Goal: Task Accomplishment & Management: Manage account settings

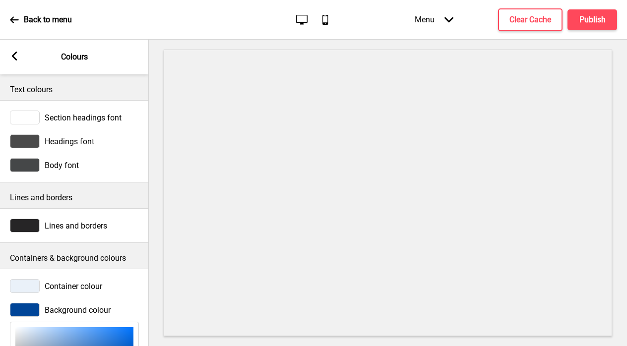
click at [15, 52] on icon "Arrow left" at bounding box center [14, 56] width 9 height 9
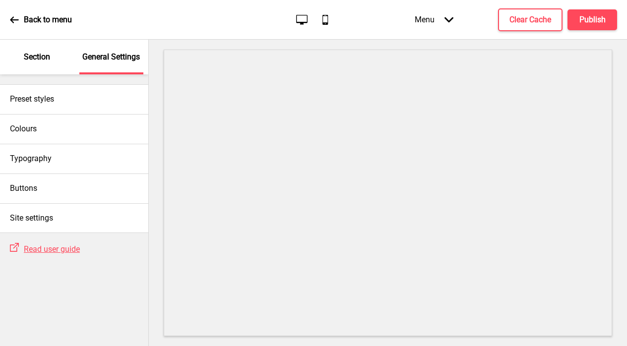
click at [36, 62] on p "Section" at bounding box center [37, 57] width 26 height 11
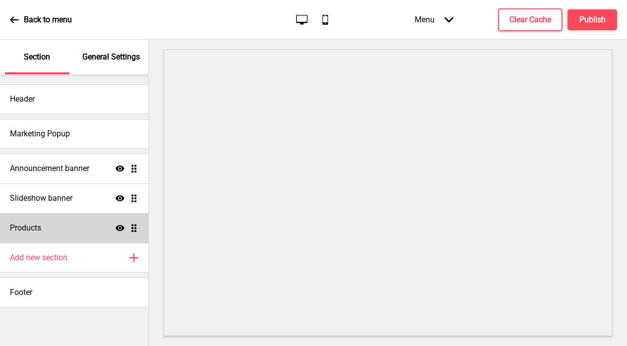
click at [64, 229] on div "Products Show Drag" at bounding box center [74, 228] width 148 height 30
select select "list"
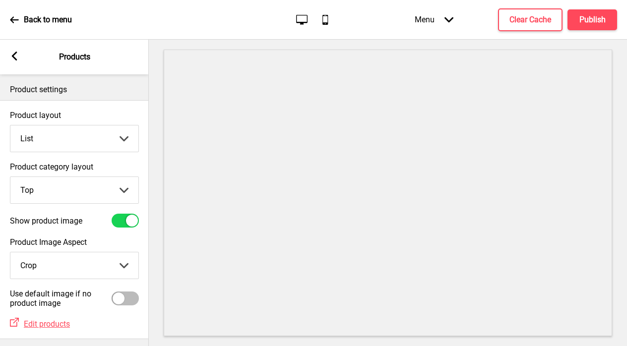
click at [17, 54] on rect at bounding box center [14, 56] width 9 height 9
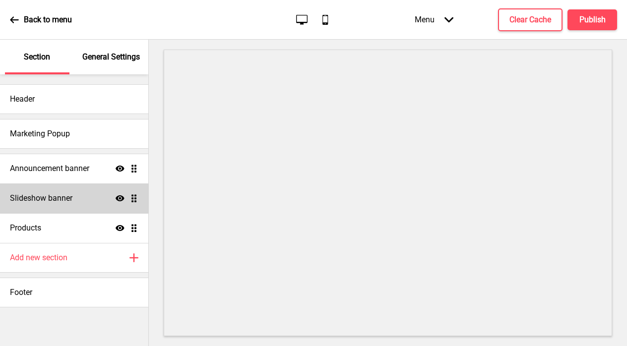
click at [81, 187] on div "Slideshow banner Show Drag" at bounding box center [74, 199] width 148 height 30
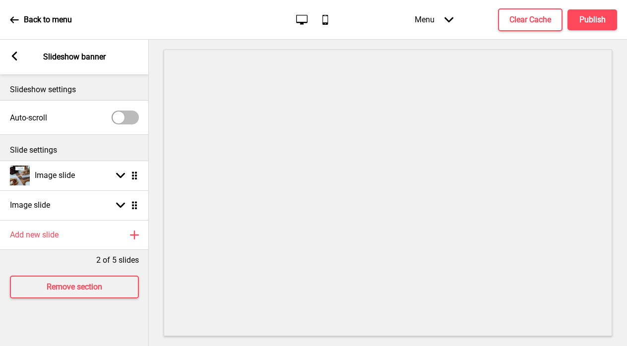
click at [16, 66] on div "Arrow left Slideshow banner" at bounding box center [74, 57] width 149 height 35
click at [16, 53] on icon at bounding box center [14, 56] width 5 height 9
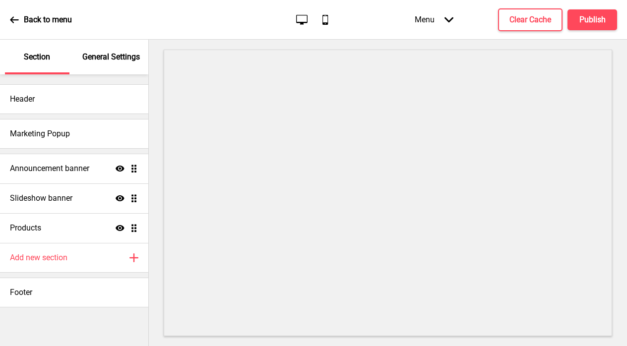
click at [136, 67] on div "General Settings" at bounding box center [111, 57] width 65 height 35
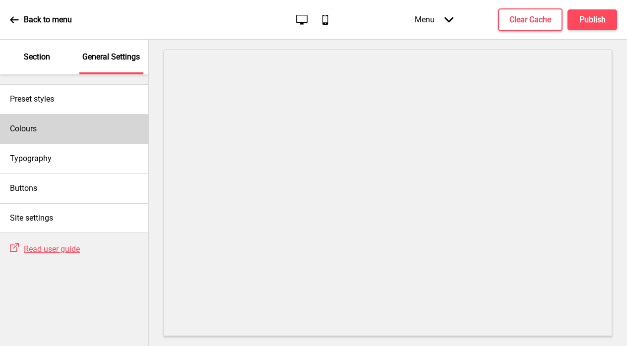
click at [78, 129] on div "Colours" at bounding box center [74, 129] width 148 height 30
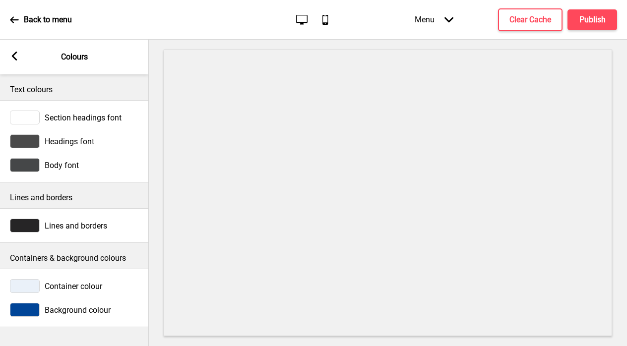
click at [84, 289] on span "Container colour" at bounding box center [74, 286] width 58 height 9
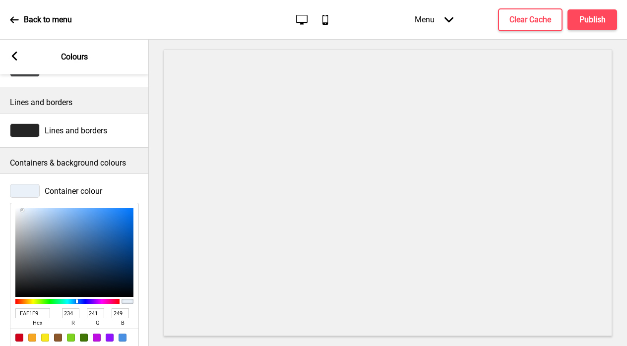
scroll to position [123, 0]
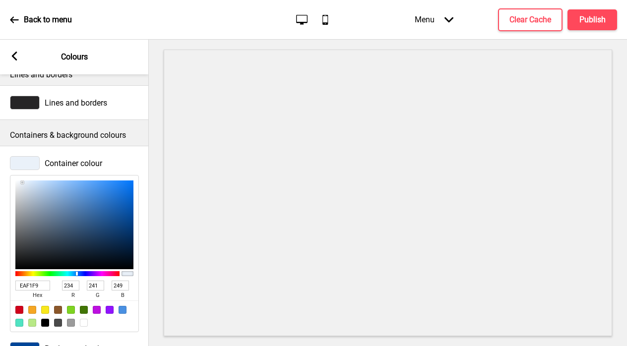
drag, startPoint x: 41, startPoint y: 286, endPoint x: 10, endPoint y: 286, distance: 30.8
click at [17, 286] on input "EAF1F9" at bounding box center [32, 286] width 35 height 10
click at [74, 166] on span "Container colour" at bounding box center [74, 163] width 58 height 9
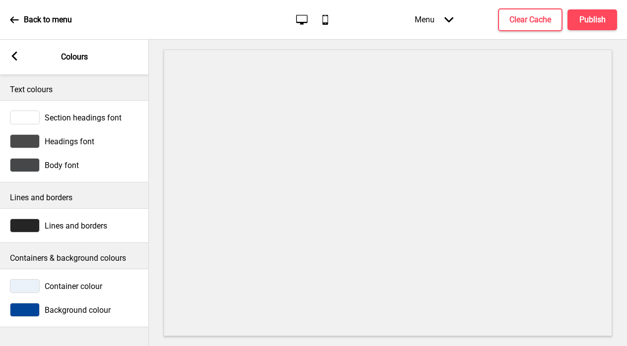
scroll to position [0, 0]
click at [71, 283] on span "Container colour" at bounding box center [74, 286] width 58 height 9
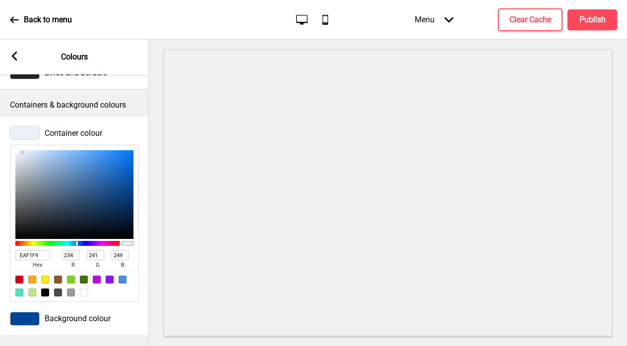
scroll to position [153, 0]
click at [45, 328] on div "Background colour" at bounding box center [74, 320] width 149 height 24
click at [50, 315] on span "Background colour" at bounding box center [78, 319] width 66 height 9
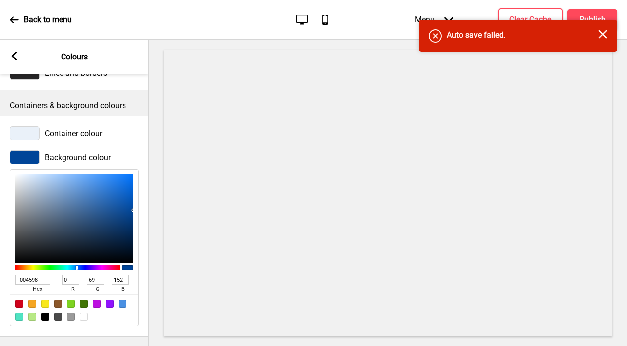
click at [32, 279] on input "004598" at bounding box center [32, 280] width 35 height 10
click at [69, 127] on div "Container colour" at bounding box center [74, 134] width 129 height 14
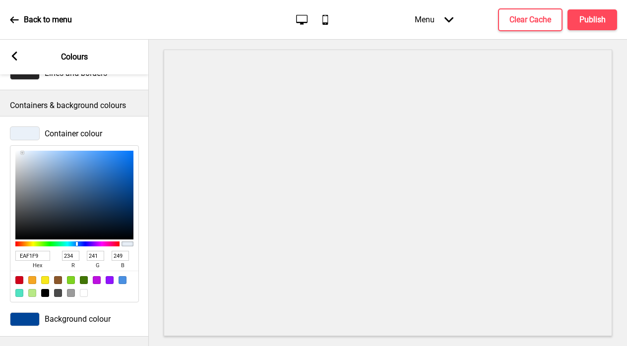
scroll to position [152, 0]
click at [36, 259] on input "EAF1F9" at bounding box center [32, 257] width 35 height 10
paste input "004598"
type input "004598"
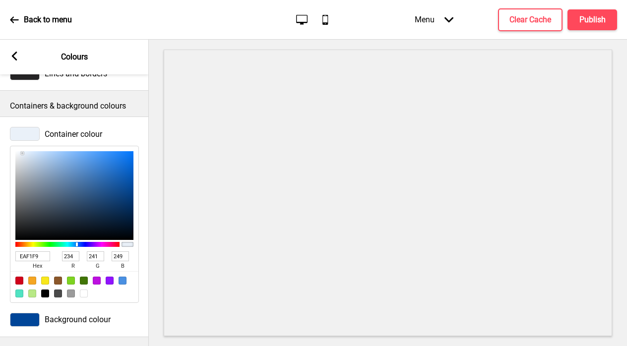
type input "0"
type input "69"
type input "152"
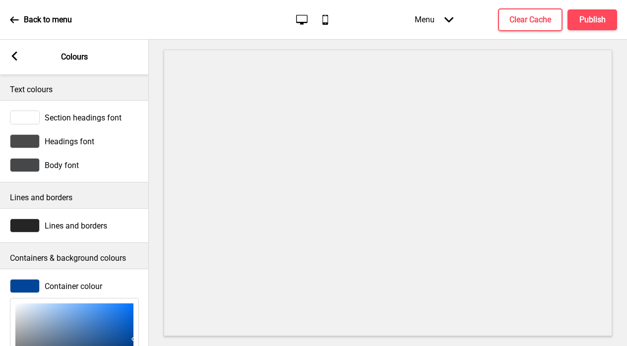
scroll to position [0, 0]
type input "004598"
click at [70, 162] on span "Body font" at bounding box center [62, 165] width 34 height 9
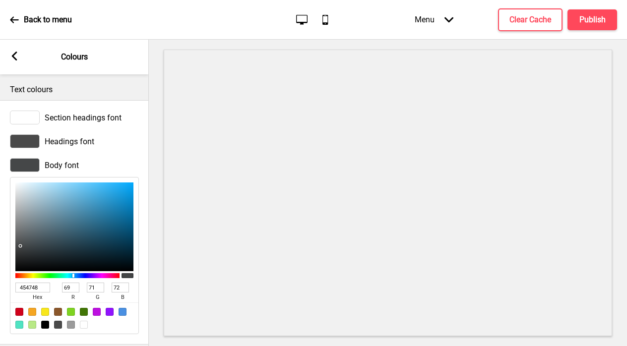
type input "505E65"
type input "80"
type input "94"
type input "101"
type input "72838B"
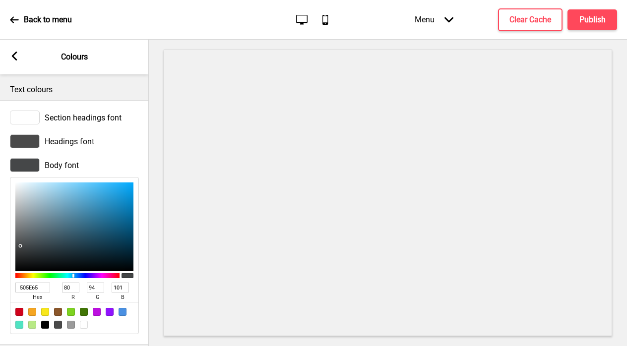
type input "114"
type input "131"
type input "139"
type input "B5C5CD"
type input "181"
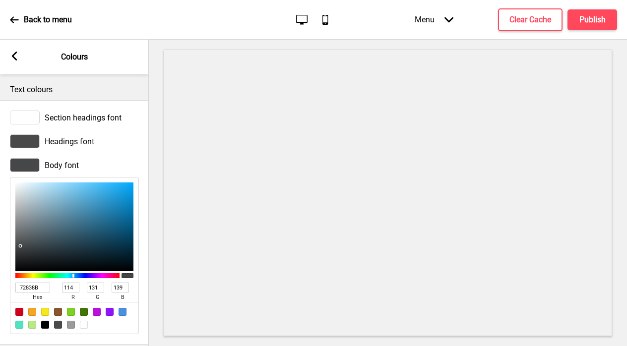
type input "197"
type input "205"
type input "E2EBEF"
type input "226"
type input "235"
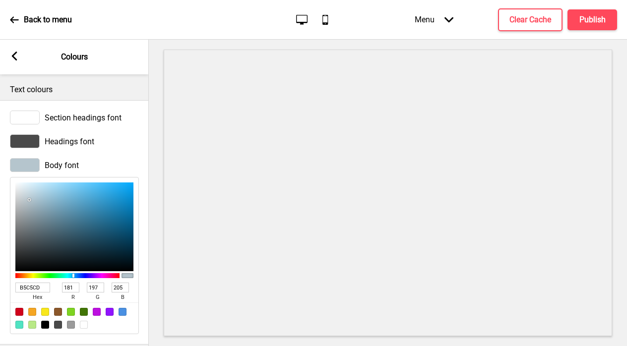
type input "239"
type input "FFFFFF"
type input "255"
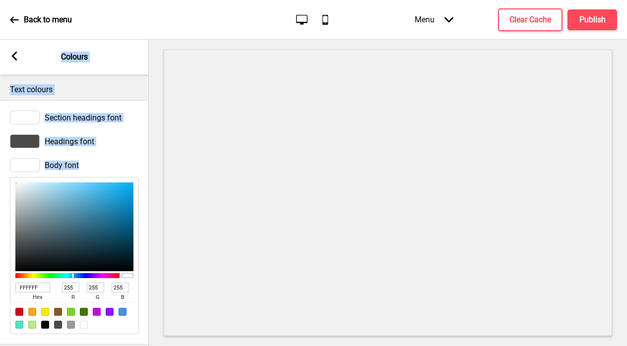
drag, startPoint x: 39, startPoint y: 236, endPoint x: 0, endPoint y: 158, distance: 87.4
click at [0, 158] on html "Back to menu Desktop Mobile Menu Arrow down Product Page Store Information Chec…" at bounding box center [313, 173] width 627 height 346
type input "769FB2"
type input "118"
type input "159"
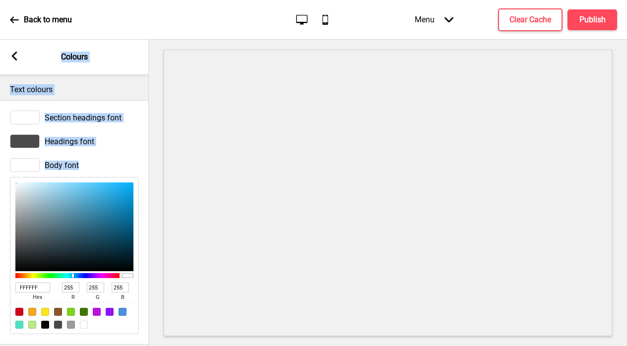
type input "178"
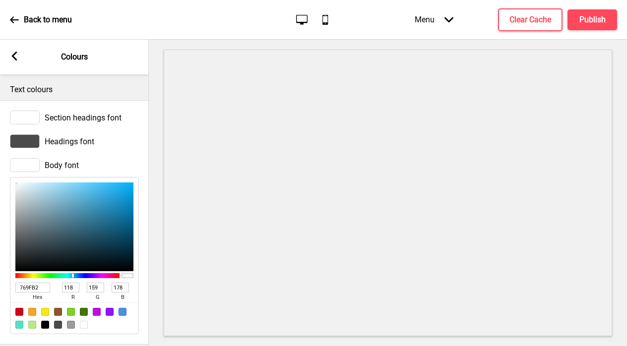
click at [55, 209] on div at bounding box center [74, 227] width 118 height 89
click at [105, 181] on div "769FB2 hex 118 r 159 g 178 b 100 a" at bounding box center [74, 255] width 129 height 157
type input "79ACC3"
type input "121"
type input "172"
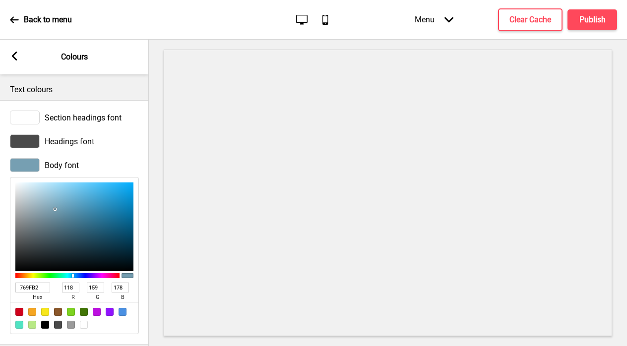
type input "195"
type input "7AACC3"
type input "122"
type input "89B8CD"
type input "137"
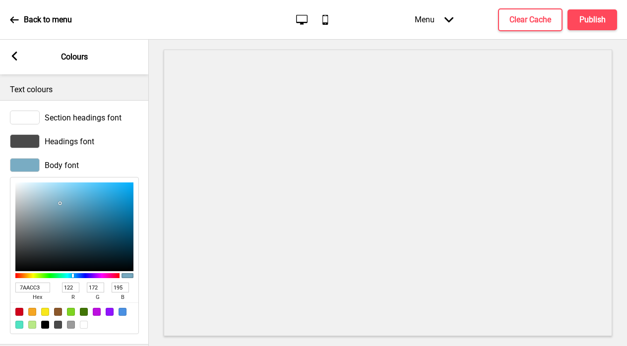
type input "184"
type input "205"
type input "B2D6E5"
type input "178"
type input "214"
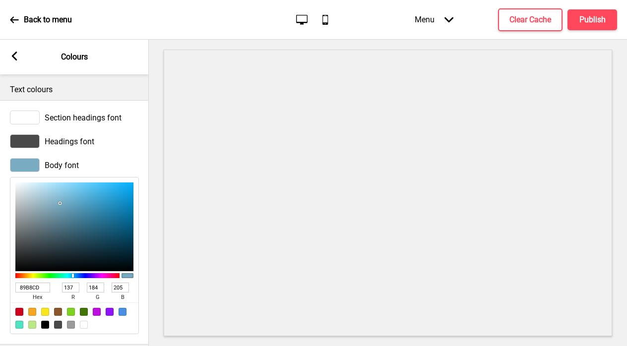
type input "229"
type input "D4EDF8"
type input "212"
type input "237"
type input "248"
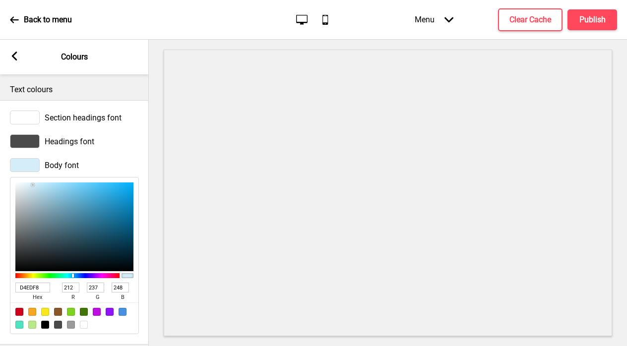
type input "EEFAFF"
type input "238"
type input "250"
type input "255"
type input "FBFEFF"
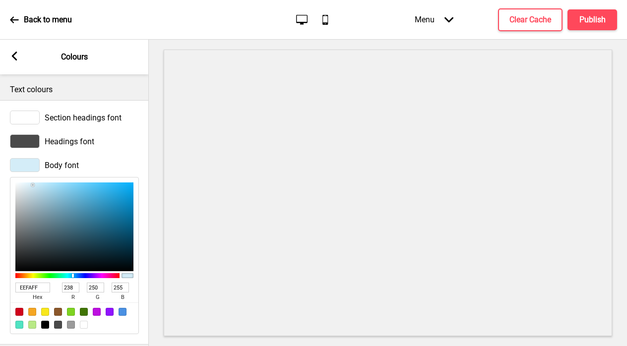
type input "251"
type input "254"
type input "FFFFFF"
type input "255"
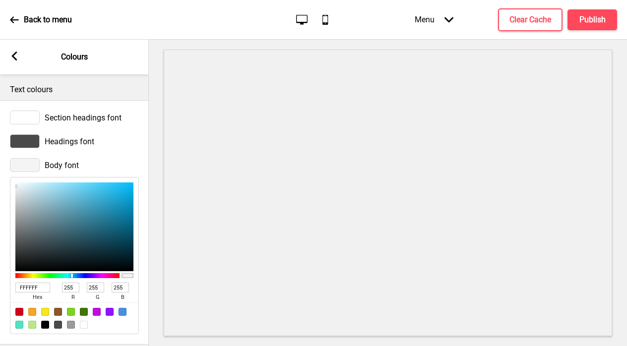
type input "F4F4F4"
type input "244"
type input "E5E5E5"
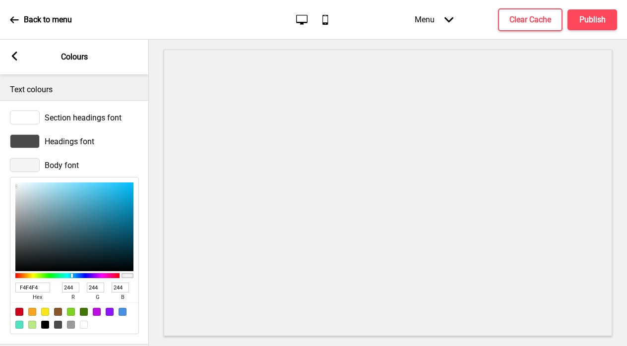
type input "229"
type input "DDDDDD"
type input "221"
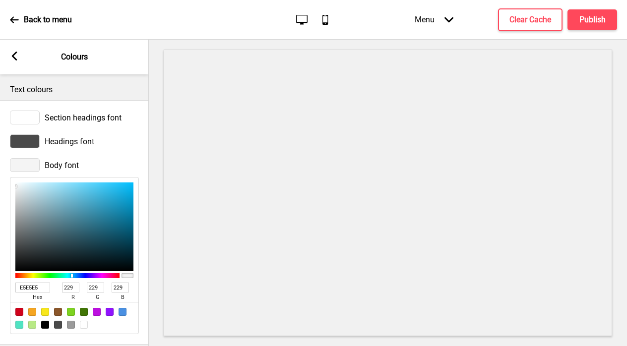
type input "221"
type input "DADBDB"
type input "218"
type input "219"
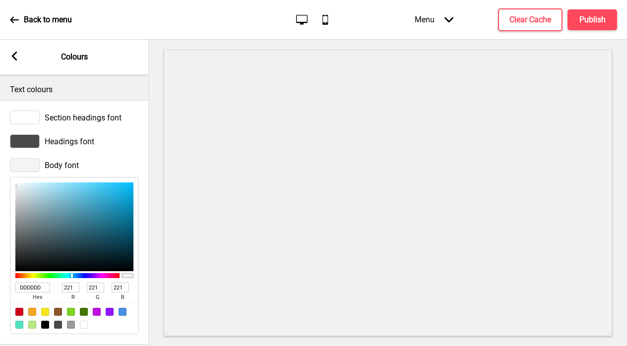
type input "219"
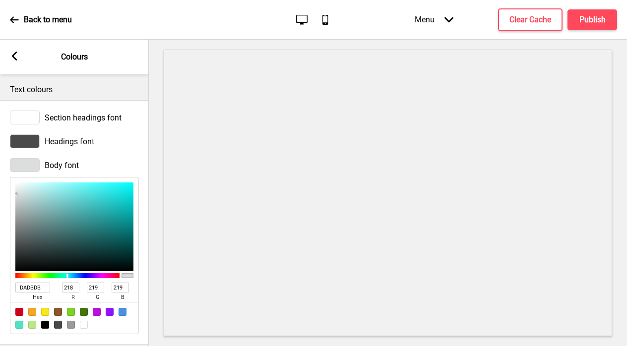
type input "DCDDDD"
type input "220"
type input "221"
type input "DFE0E0"
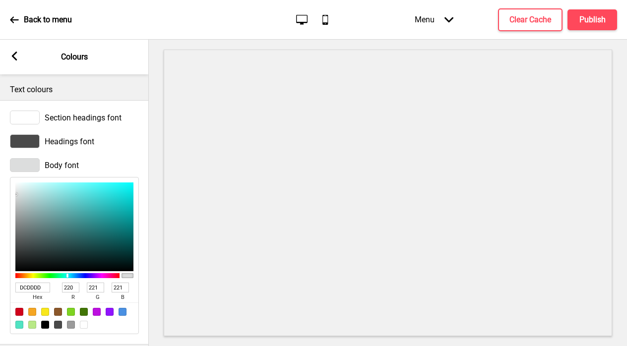
type input "223"
type input "224"
type input "E3E4E4"
type input "227"
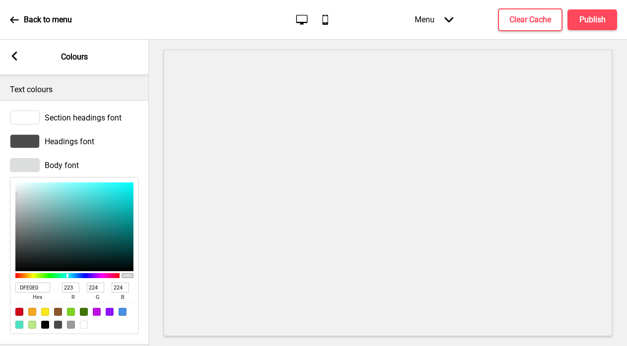
type input "228"
type input "ECECEC"
type input "236"
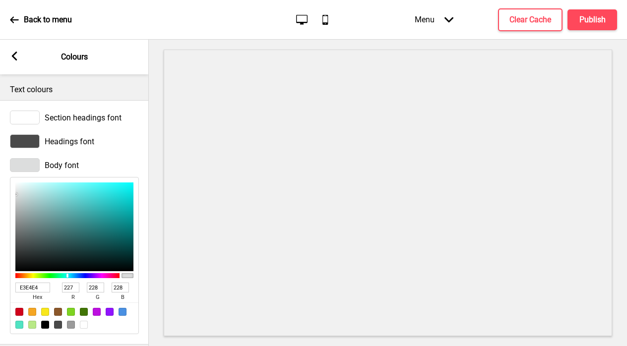
type input "236"
type input "F2F2F2"
type input "242"
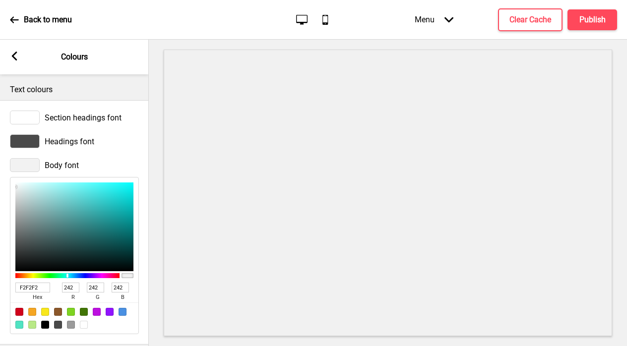
type input "F5F5F5"
type input "245"
type input "FCFCFC"
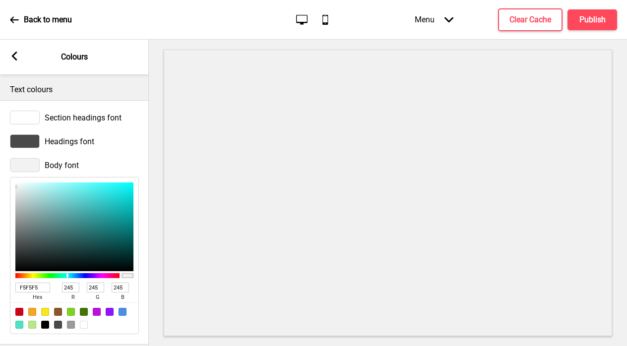
type input "252"
type input "FEFEFE"
type input "254"
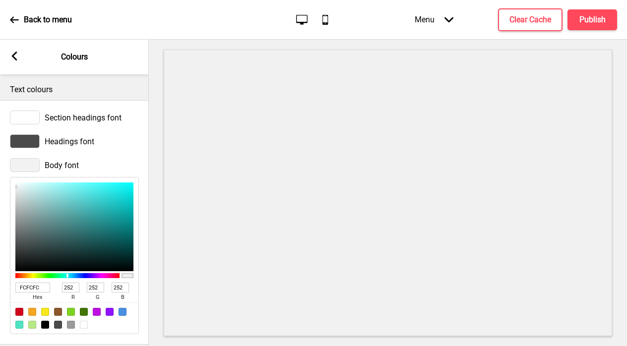
type input "254"
type input "FFFFFF"
type input "255"
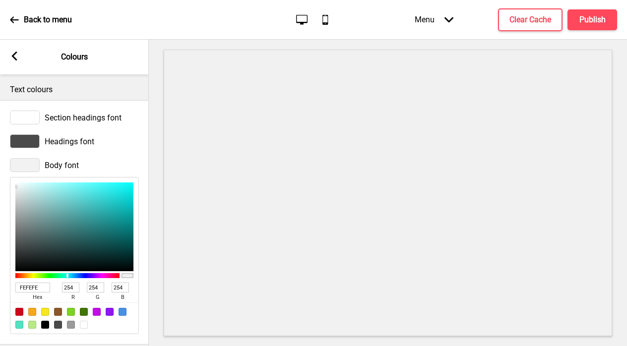
type input "255"
drag, startPoint x: 60, startPoint y: 203, endPoint x: 9, endPoint y: 178, distance: 56.6
click at [9, 178] on div "Body font FFFFFF hex 255 r 255 g 255 b 100 a" at bounding box center [74, 246] width 149 height 186
click at [74, 144] on span "Headings font" at bounding box center [70, 141] width 50 height 9
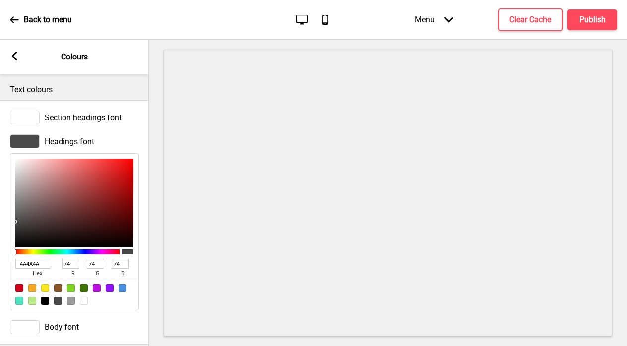
type input "9B8181"
type input "155"
type input "129"
type input "9E8383"
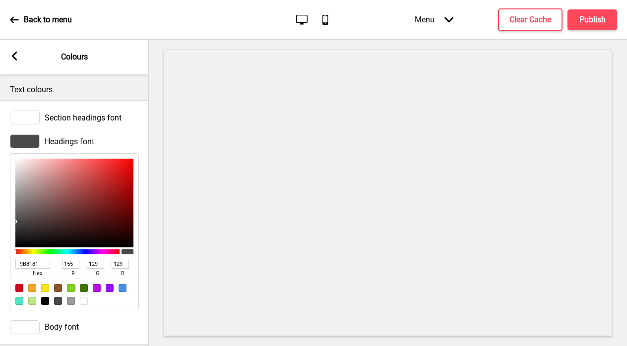
type input "158"
type input "131"
type input "C4AAAA"
type input "196"
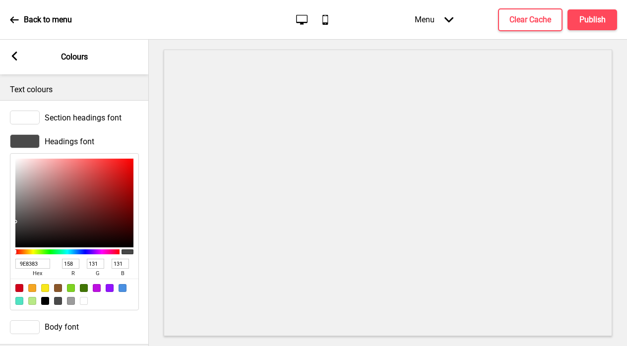
type input "170"
type input "E2D2D2"
type input "226"
type input "210"
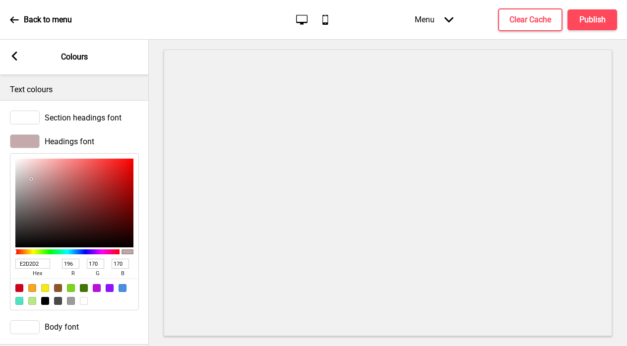
type input "210"
type input "F4EDED"
type input "244"
type input "237"
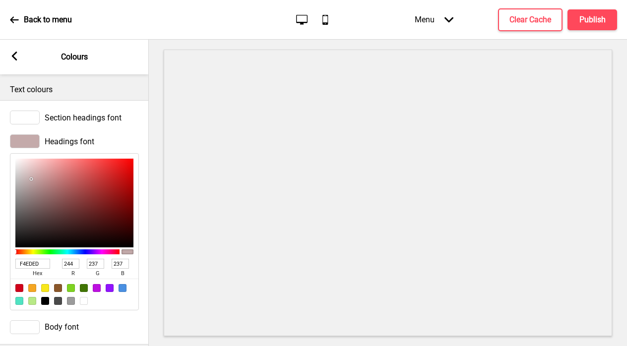
type input "FCFCFC"
type input "252"
type input "FFFFFF"
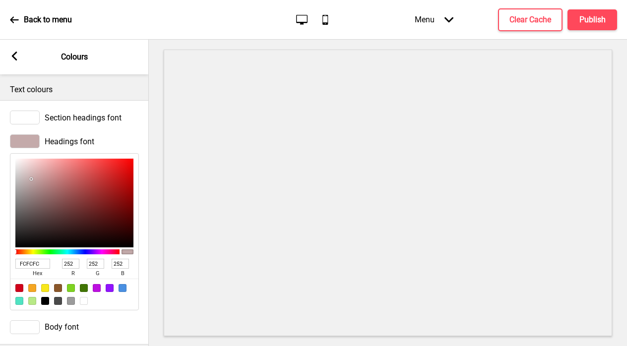
type input "255"
type input "FCFCFC"
type input "252"
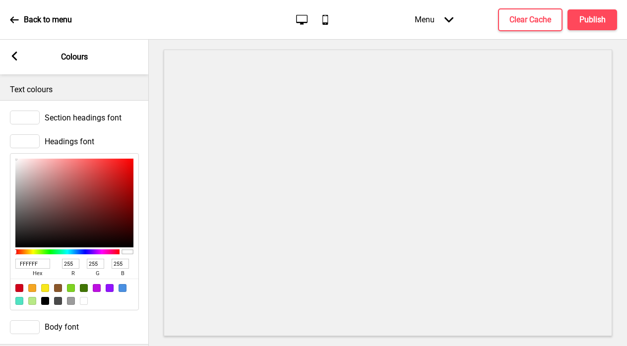
type input "252"
type input "F4EEEE"
type input "244"
type input "238"
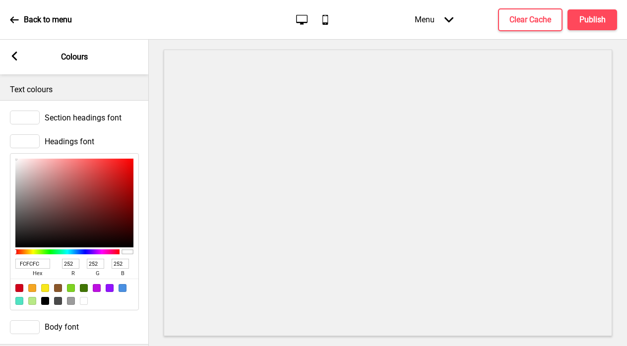
type input "238"
type input "ECE0E0"
type input "236"
type input "224"
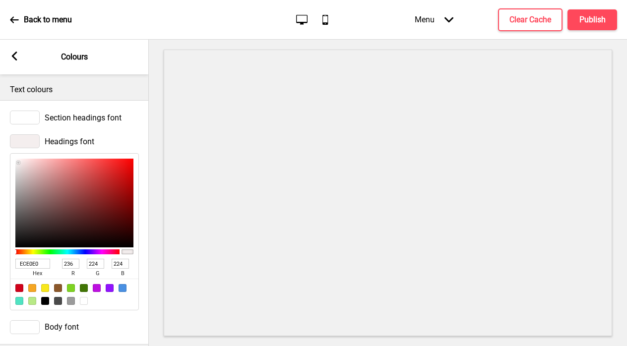
type input "EADCDC"
type input "234"
type input "220"
type input "EBDEDE"
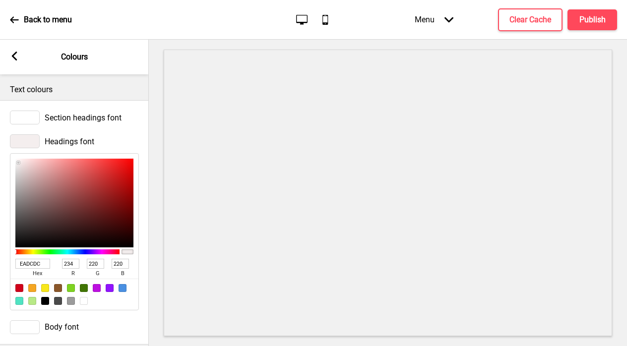
type input "235"
type input "222"
type input "EEE5E5"
type input "238"
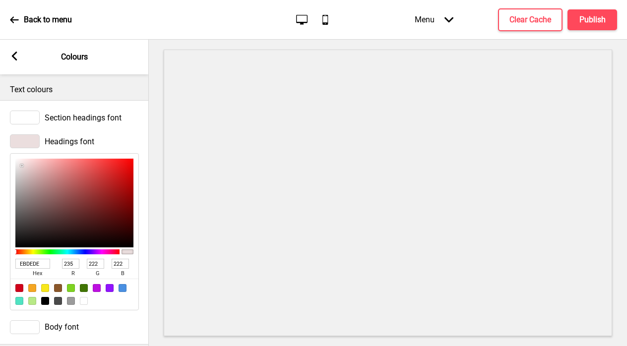
type input "229"
type input "EFE9E9"
type input "239"
type input "233"
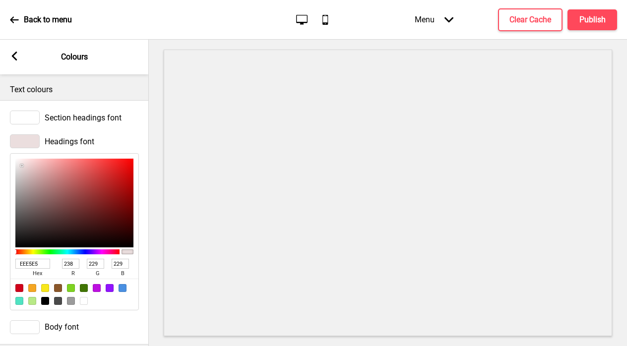
type input "233"
type input "F1ECEC"
type input "241"
type input "236"
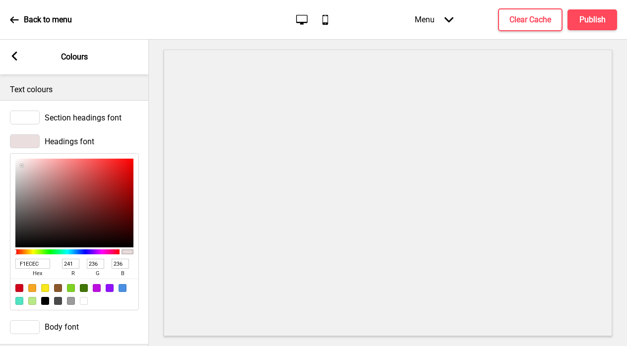
type input "F5F5F5"
type input "245"
type input "FCFCFC"
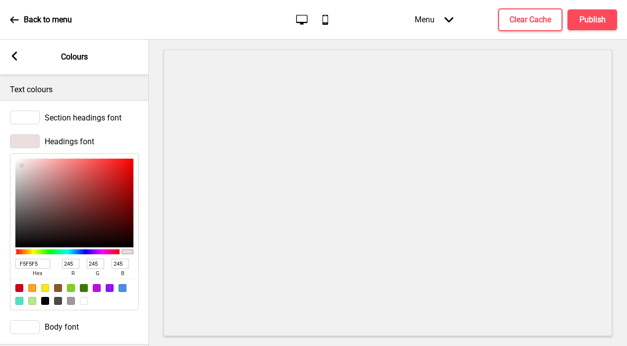
type input "252"
type input "FFFFFF"
type input "255"
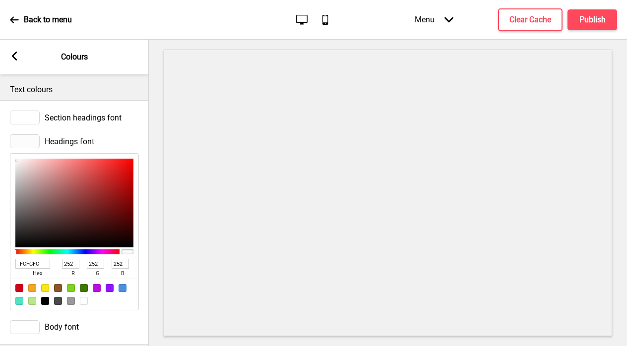
type input "255"
drag, startPoint x: 35, startPoint y: 194, endPoint x: 9, endPoint y: 158, distance: 44.1
click at [9, 157] on div "Headings font FFFFFF hex 255 r 255 g 255 b 100 a" at bounding box center [74, 223] width 149 height 186
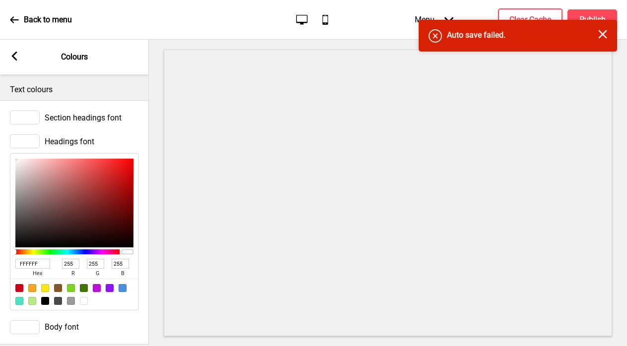
click at [18, 57] on rect at bounding box center [14, 56] width 9 height 9
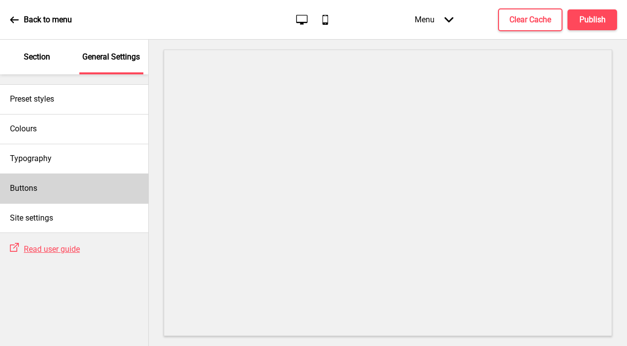
click at [68, 182] on div "Buttons" at bounding box center [74, 189] width 148 height 30
select select "square"
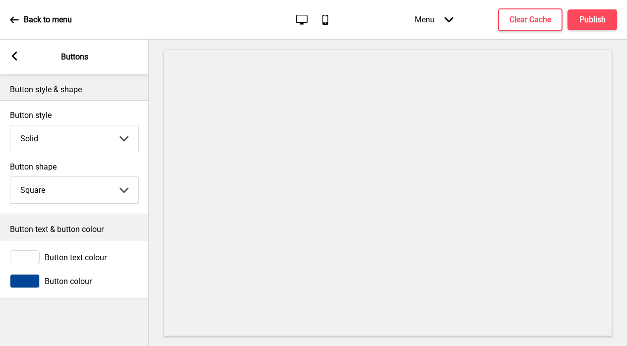
click at [68, 286] on span "Button colour" at bounding box center [68, 281] width 47 height 9
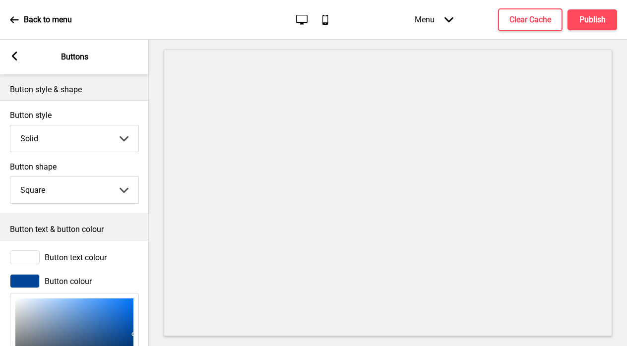
type input "B0C0D3"
type input "176"
type input "192"
type input "211"
type input "C2CFE0"
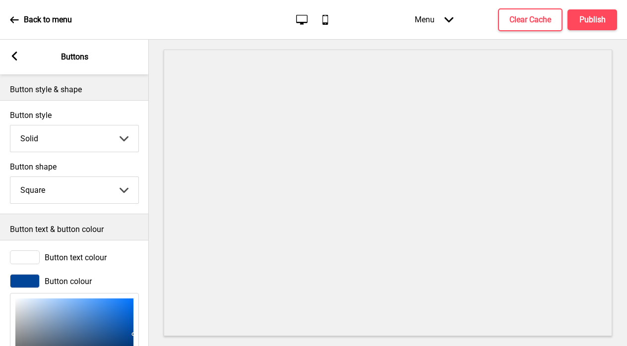
type input "194"
type input "207"
type input "224"
type input "F5F8FB"
type input "245"
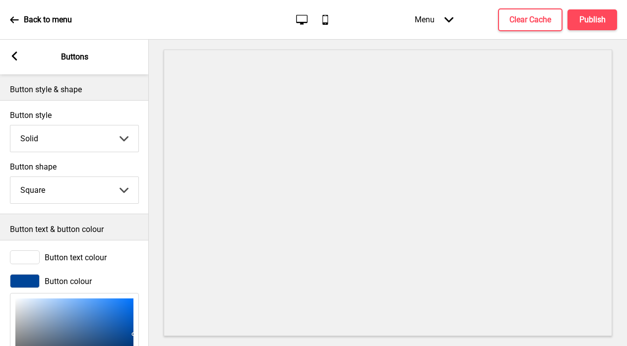
type input "248"
type input "251"
type input "FEFEFE"
type input "254"
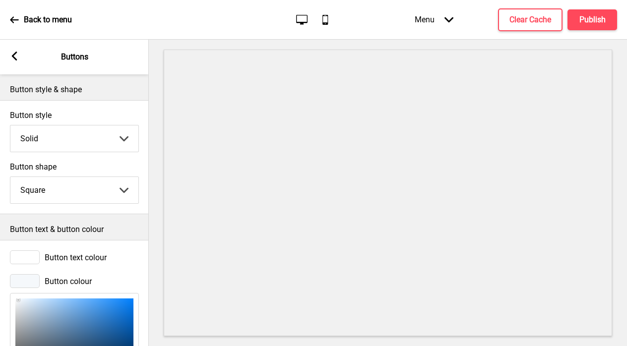
type input "254"
type input "FFFFFF"
drag, startPoint x: 28, startPoint y: 307, endPoint x: 11, endPoint y: 295, distance: 20.4
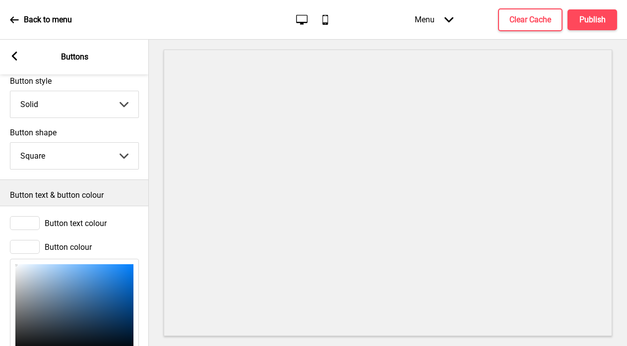
scroll to position [27, 0]
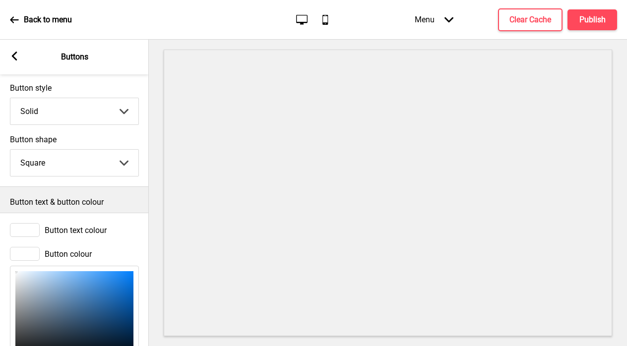
click at [81, 228] on span "Button text colour" at bounding box center [76, 230] width 62 height 9
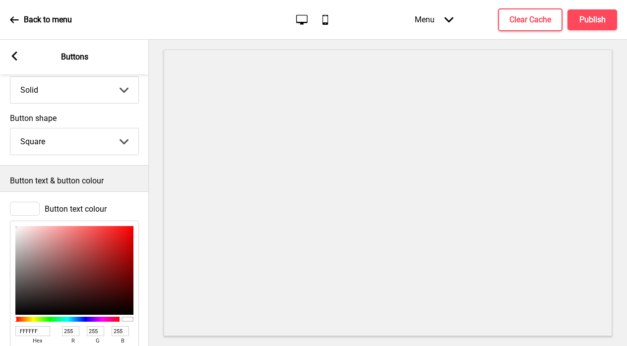
scroll to position [59, 0]
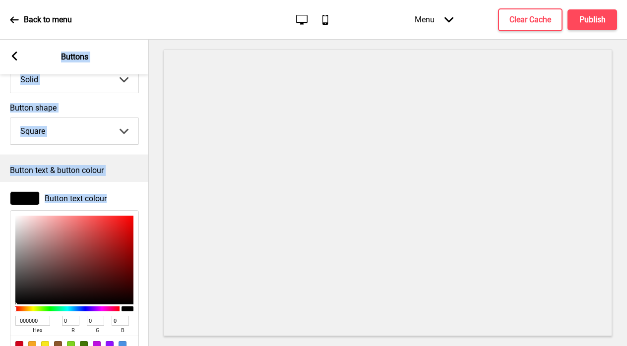
drag, startPoint x: 29, startPoint y: 281, endPoint x: -13, endPoint y: 317, distance: 54.9
click at [0, 317] on html "Back to menu Desktop Mobile Menu Arrow down Product Page Store Information Chec…" at bounding box center [313, 173] width 627 height 346
click at [45, 274] on div at bounding box center [74, 260] width 118 height 89
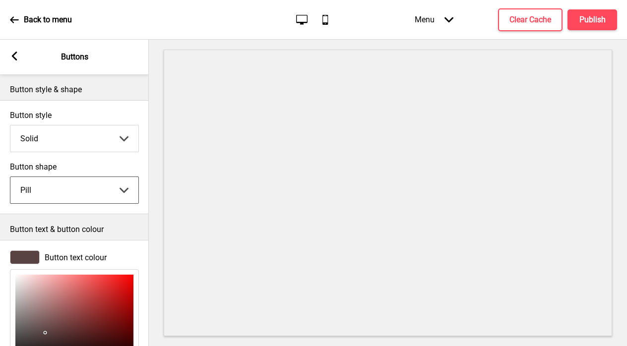
scroll to position [0, 0]
click at [302, 17] on icon "Desktop" at bounding box center [301, 19] width 13 height 13
click at [302, 19] on icon "Desktop" at bounding box center [301, 19] width 13 height 13
click at [320, 21] on icon "Mobile" at bounding box center [325, 19] width 13 height 13
click at [301, 19] on icon "Desktop" at bounding box center [301, 19] width 13 height 13
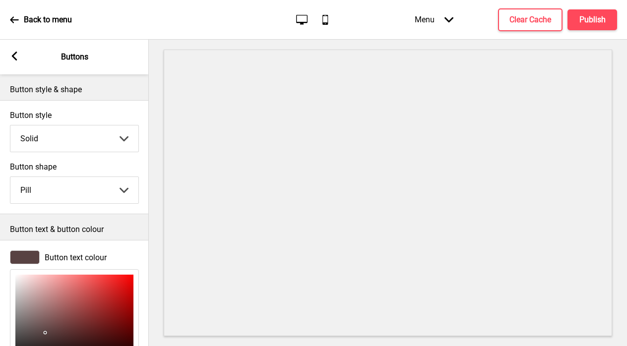
click at [15, 55] on rect at bounding box center [14, 56] width 9 height 9
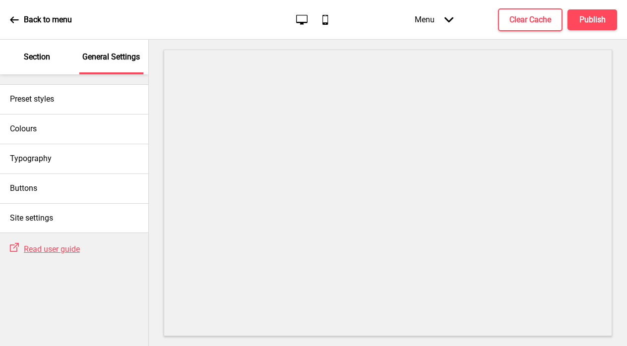
click at [45, 66] on div "Section" at bounding box center [37, 57] width 65 height 35
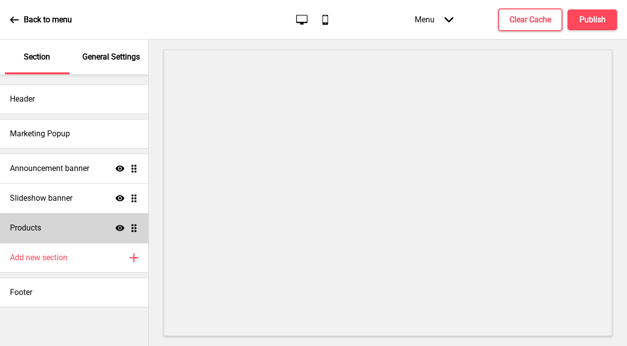
click at [85, 230] on div "Products Show Drag" at bounding box center [74, 228] width 148 height 30
